Goal: Task Accomplishment & Management: Complete application form

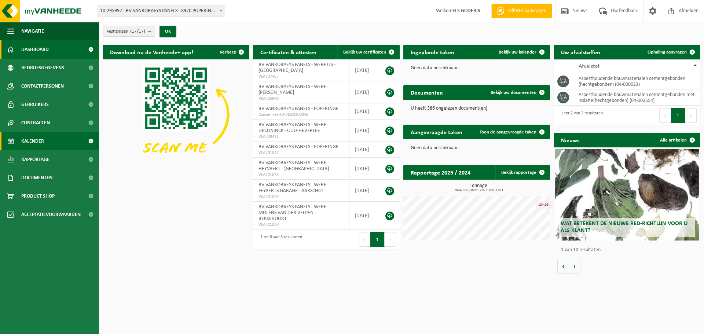
click at [29, 140] on span "Kalender" at bounding box center [32, 141] width 23 height 18
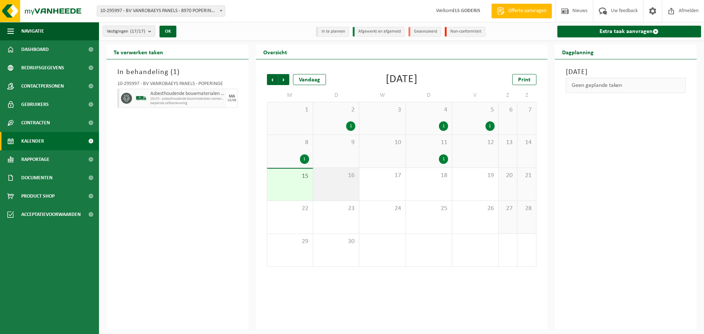
click at [334, 179] on span "16" at bounding box center [336, 176] width 39 height 8
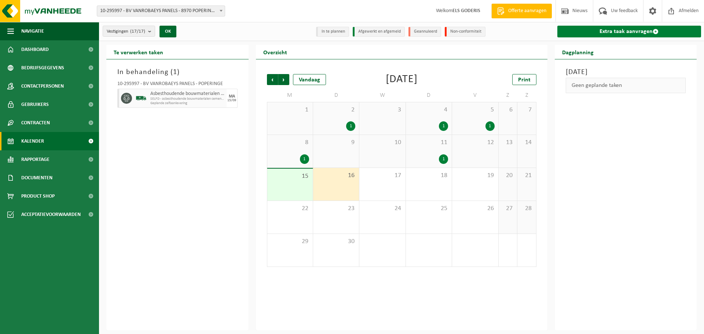
click at [626, 30] on link "Extra taak aanvragen" at bounding box center [630, 32] width 144 height 12
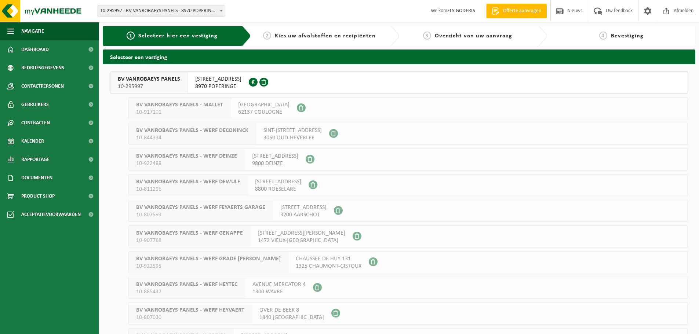
click at [152, 83] on span "10-295997" at bounding box center [149, 86] width 62 height 7
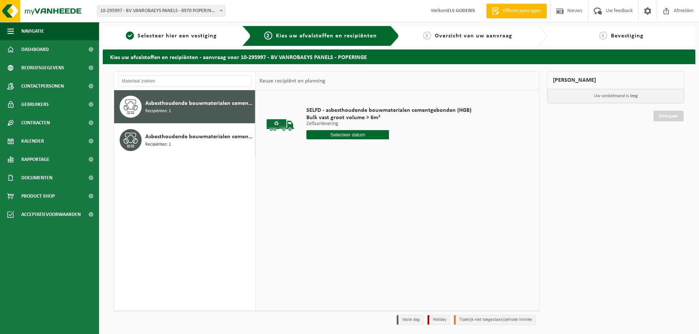
click at [172, 108] on div "Asbesthoudende bouwmaterialen cementgebonden (hechtgebonden) Recipiënten: 1" at bounding box center [199, 107] width 108 height 22
click at [354, 140] on div "SELFD - asbesthoudende bouwmaterialen cementgebonden (HGB) Bulk vast groot volu…" at bounding box center [389, 124] width 172 height 51
click at [354, 139] on input "text" at bounding box center [347, 134] width 83 height 9
click at [327, 199] on div "16" at bounding box center [326, 200] width 13 height 12
type input "Van [DATE]"
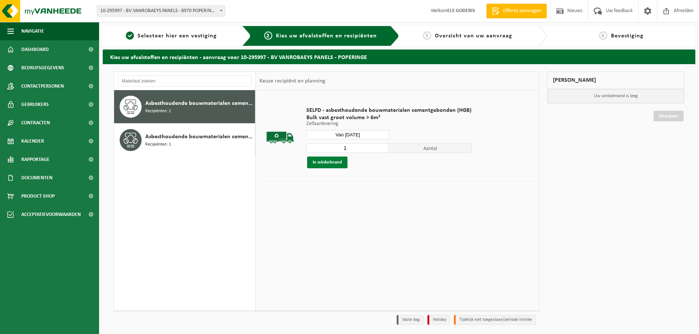
click at [323, 161] on button "In winkelmand" at bounding box center [327, 163] width 40 height 12
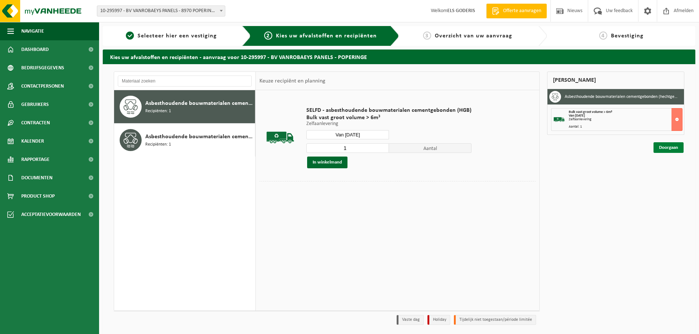
click at [667, 148] on link "Doorgaan" at bounding box center [668, 147] width 30 height 11
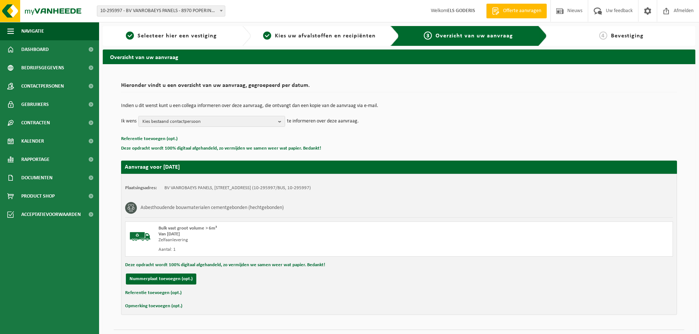
click at [161, 293] on button "Referentie toevoegen (opt.)" at bounding box center [153, 293] width 57 height 10
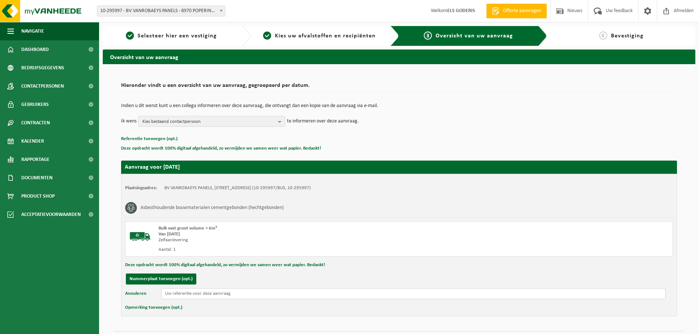
click at [174, 293] on input "text" at bounding box center [413, 293] width 505 height 11
click at [188, 291] on input "Desnouck" at bounding box center [413, 293] width 505 height 11
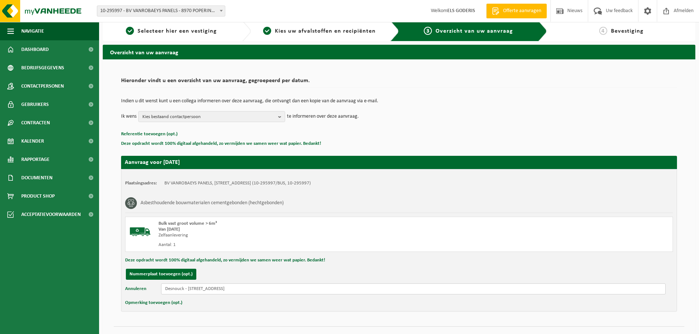
scroll to position [19, 0]
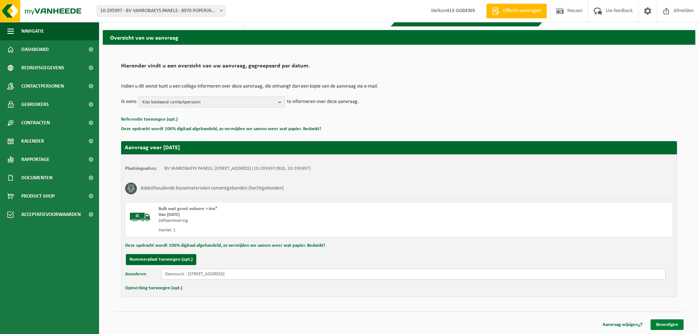
type input "Desnouck - Hoogstadestraat 62 - Alveringem"
click at [654, 322] on link "Bevestigen" at bounding box center [667, 325] width 33 height 11
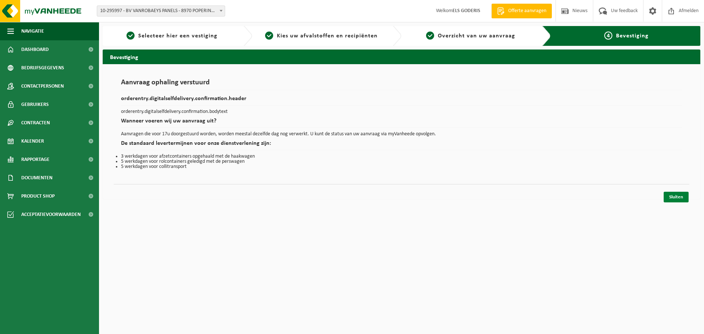
click at [680, 198] on link "Sluiten" at bounding box center [676, 197] width 25 height 11
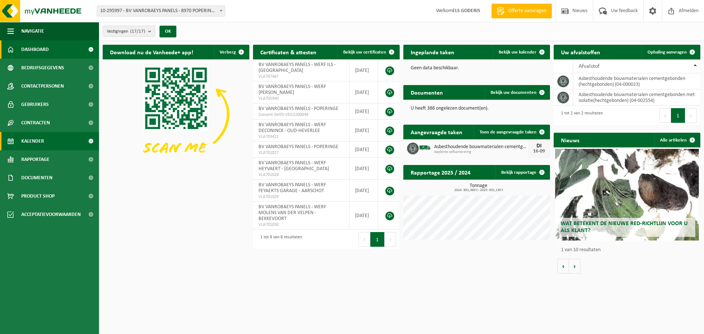
click at [43, 140] on span "Kalender" at bounding box center [32, 141] width 23 height 18
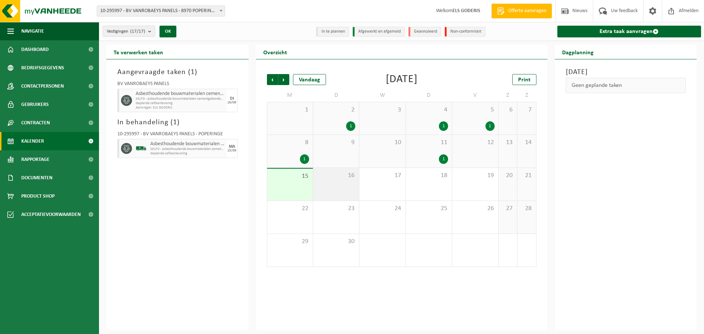
click at [328, 179] on div "16" at bounding box center [336, 184] width 46 height 33
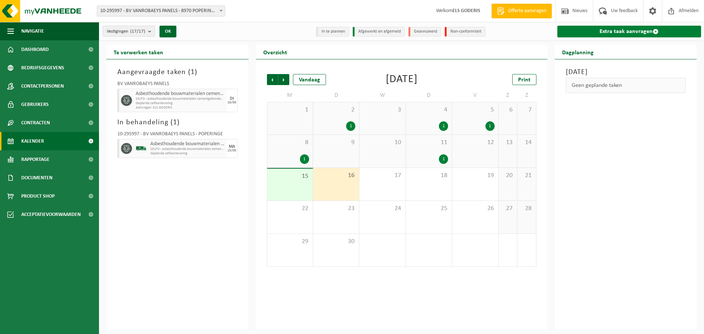
click at [604, 33] on link "Extra taak aanvragen" at bounding box center [630, 32] width 144 height 12
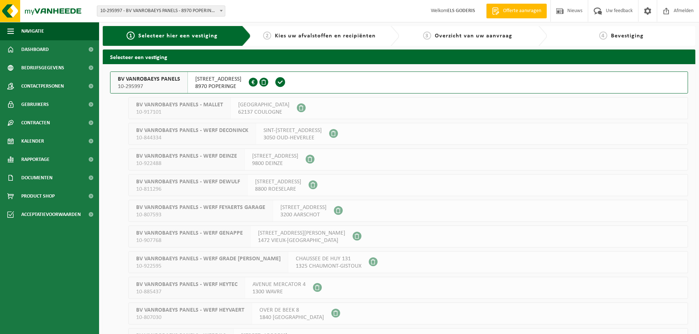
click at [128, 81] on span "BV VANROBAEYS PANELS" at bounding box center [149, 79] width 62 height 7
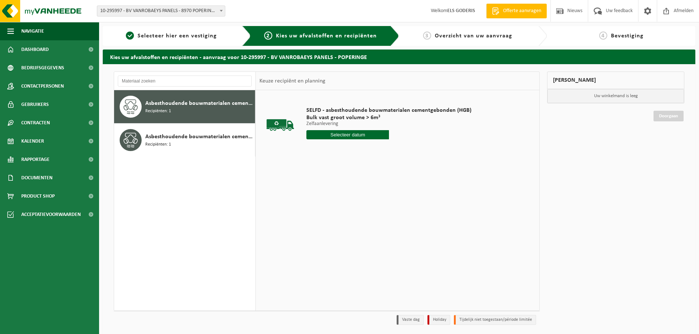
click at [188, 114] on div "Asbesthoudende bouwmaterialen cementgebonden (hechtgebonden) Recipiënten: 1" at bounding box center [199, 107] width 108 height 22
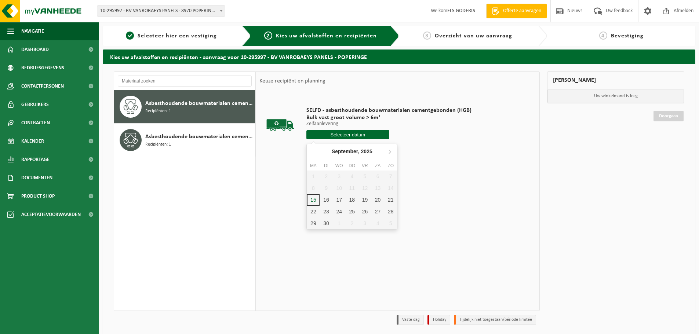
click at [345, 132] on input "text" at bounding box center [347, 134] width 83 height 9
click at [325, 199] on div "16" at bounding box center [326, 200] width 13 height 12
type input "Van [DATE]"
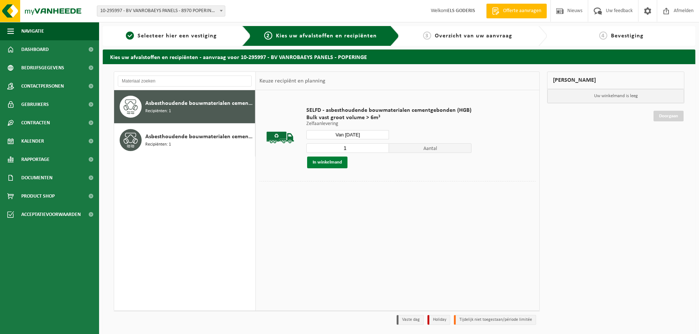
click at [337, 164] on button "In winkelmand" at bounding box center [327, 163] width 40 height 12
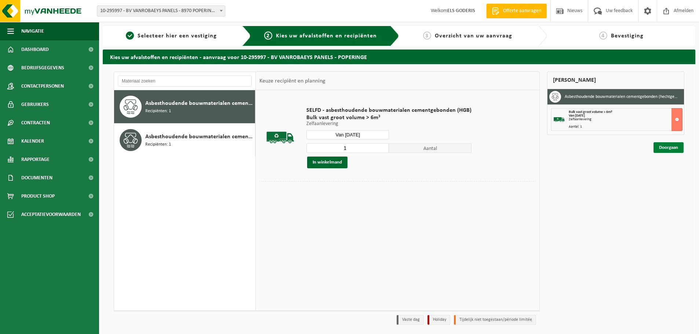
click at [666, 148] on link "Doorgaan" at bounding box center [668, 147] width 30 height 11
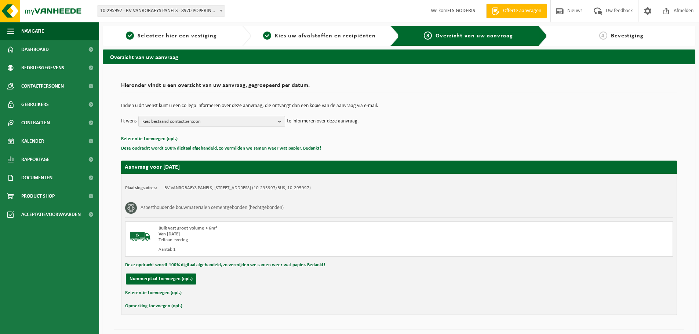
click at [164, 293] on button "Referentie toevoegen (opt.)" at bounding box center [153, 293] width 57 height 10
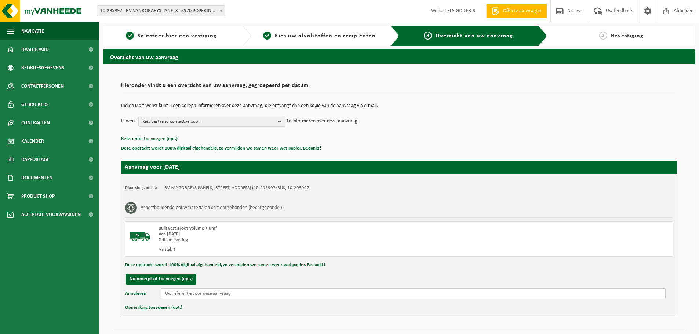
click at [185, 295] on input "text" at bounding box center [413, 293] width 505 height 11
click at [193, 293] on input "text" at bounding box center [413, 293] width 505 height 11
type input "Lotenhulle - Steenweg op Deinze 122 - Aalter"
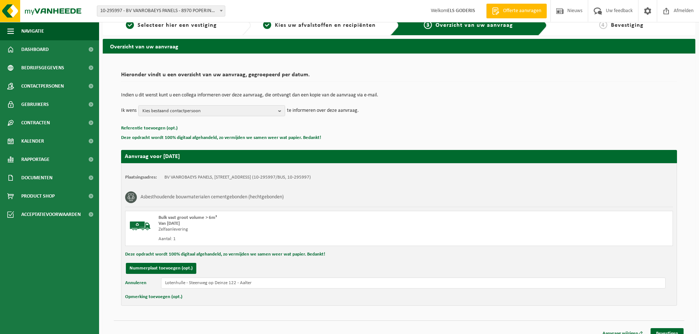
scroll to position [19, 0]
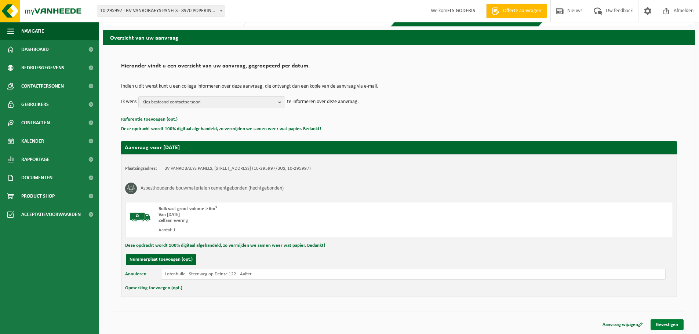
click at [665, 327] on link "Bevestigen" at bounding box center [667, 325] width 33 height 11
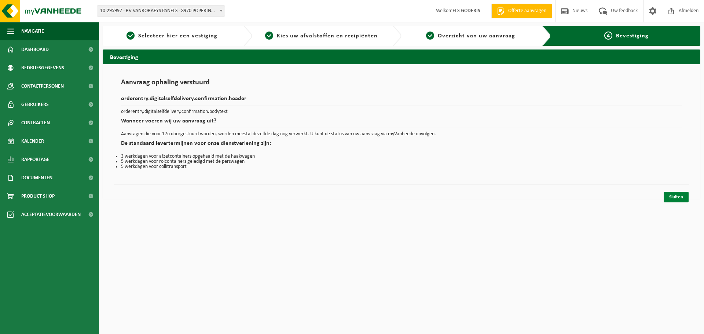
click at [675, 198] on link "Sluiten" at bounding box center [676, 197] width 25 height 11
